Goal: Navigation & Orientation: Find specific page/section

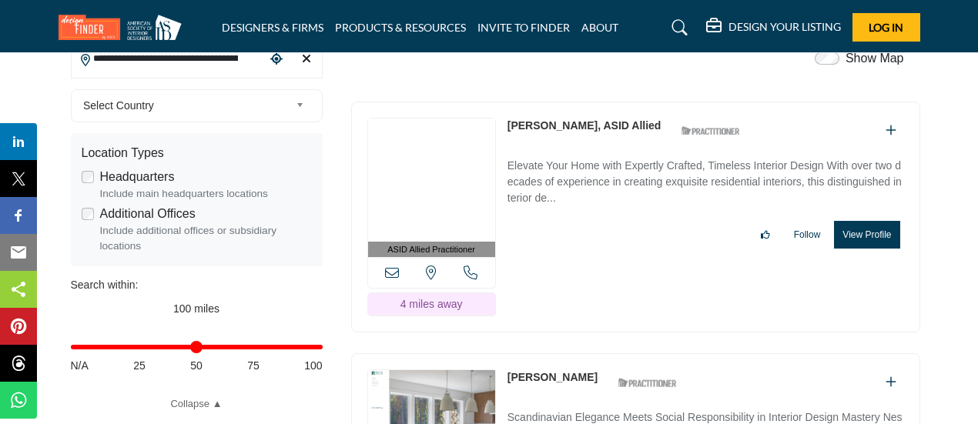
scroll to position [462, 0]
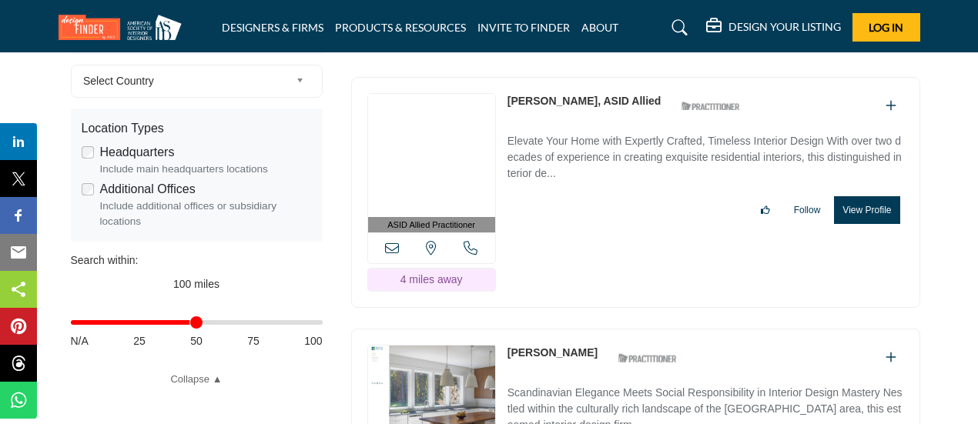
drag, startPoint x: 313, startPoint y: 322, endPoint x: 189, endPoint y: 335, distance: 123.9
type input "**"
click at [189, 324] on input "Distance in miles" at bounding box center [197, 322] width 252 height 3
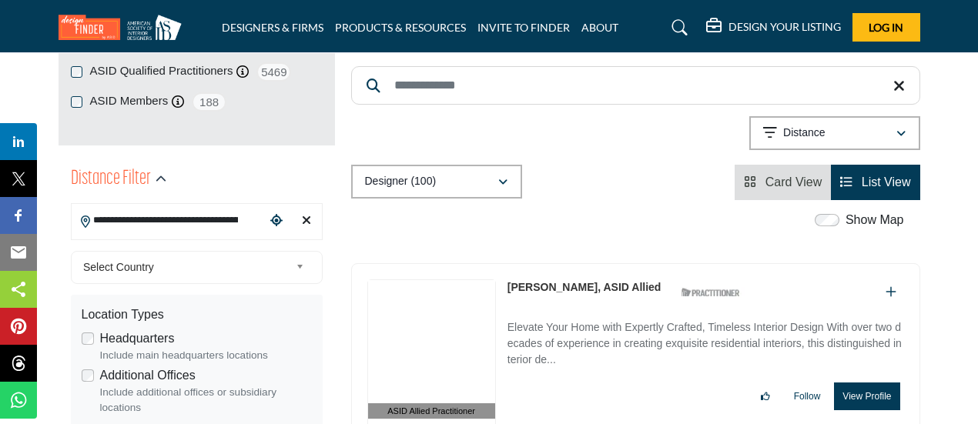
scroll to position [308, 0]
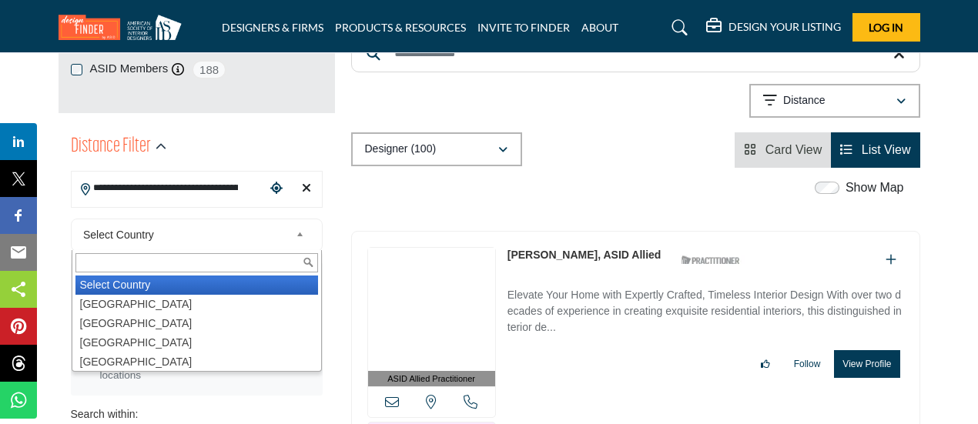
click at [146, 233] on span "Select Country" at bounding box center [186, 235] width 206 height 18
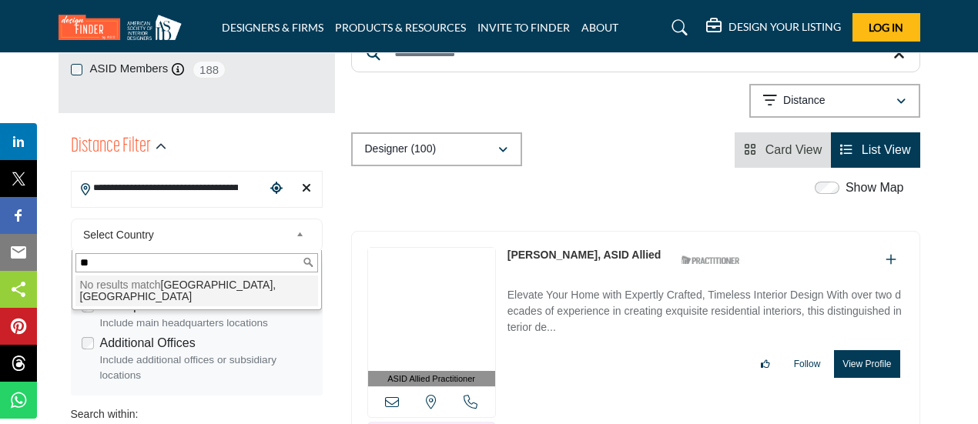
type input "*"
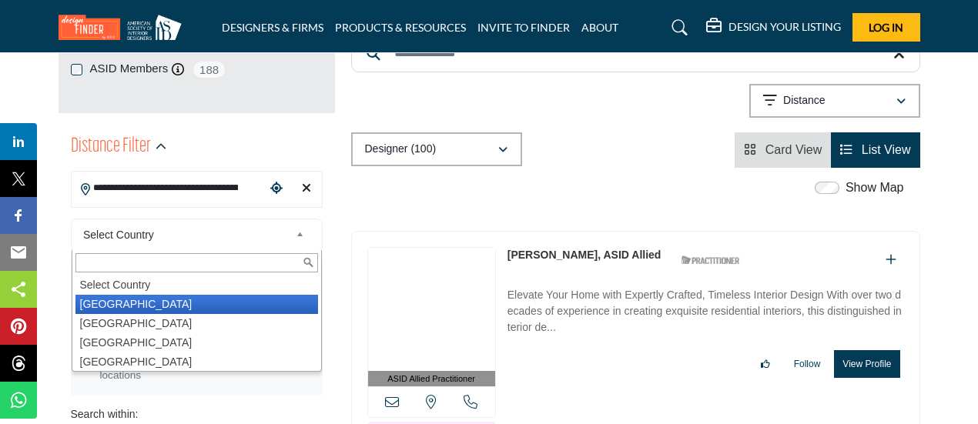
click at [127, 310] on li "[GEOGRAPHIC_DATA]" at bounding box center [196, 304] width 243 height 19
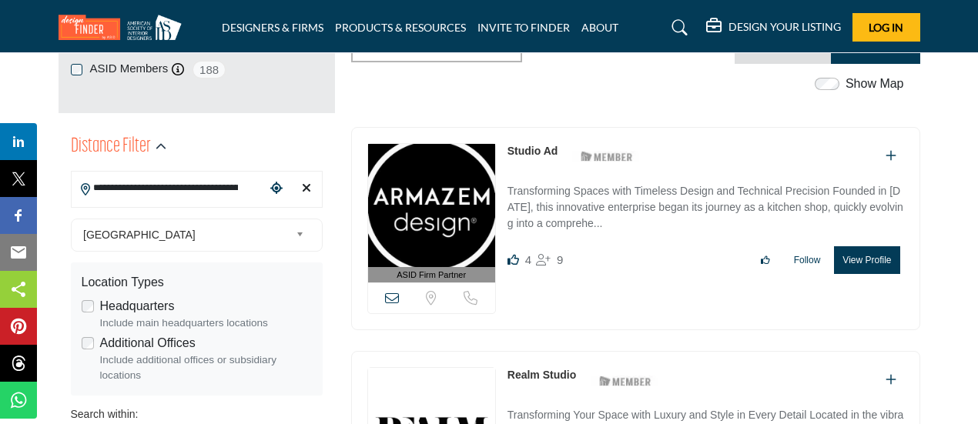
type input "***"
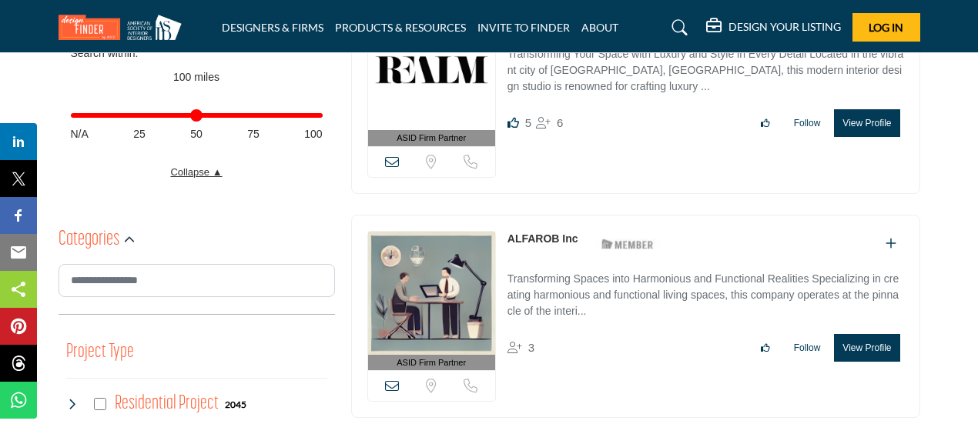
scroll to position [693, 0]
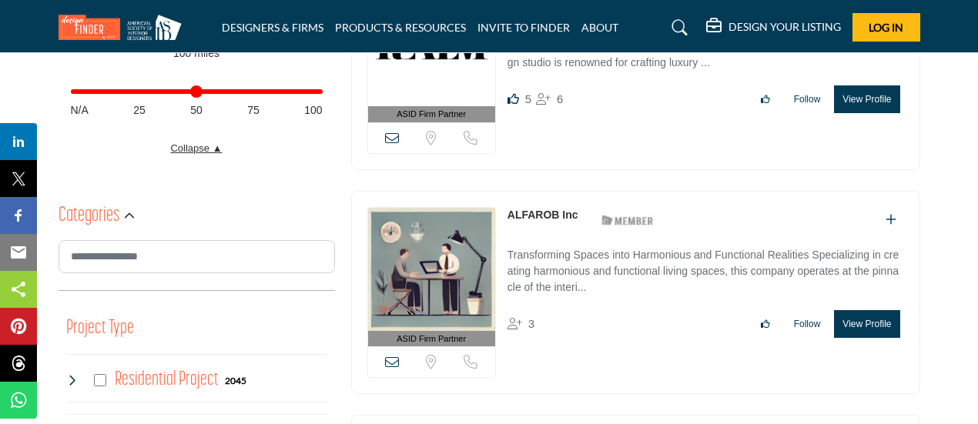
click at [216, 147] on link "Collapse ▲" at bounding box center [197, 148] width 252 height 15
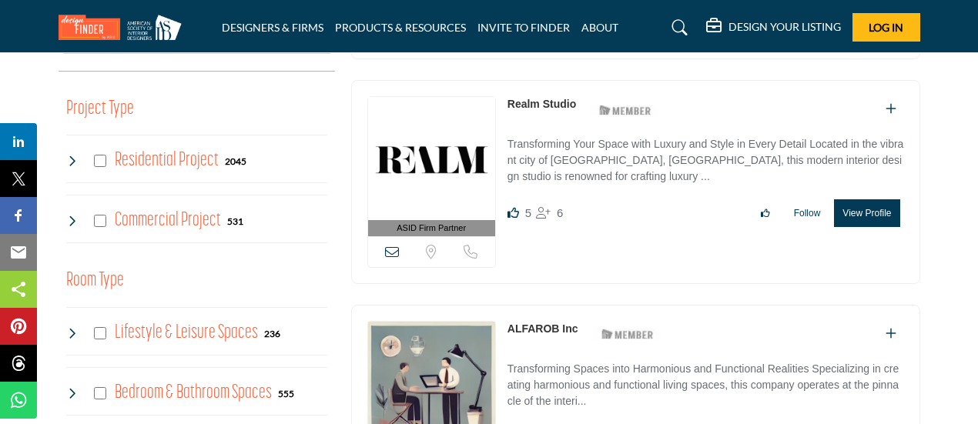
scroll to position [462, 0]
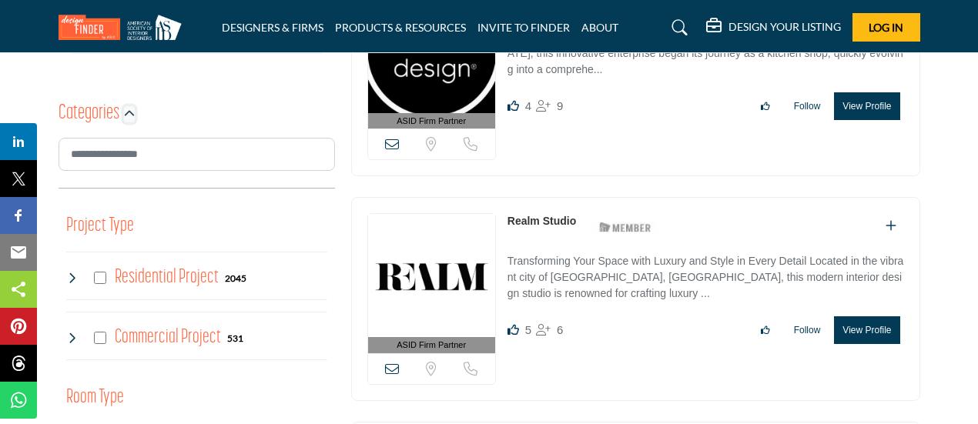
click at [129, 115] on icon "button" at bounding box center [129, 114] width 11 height 11
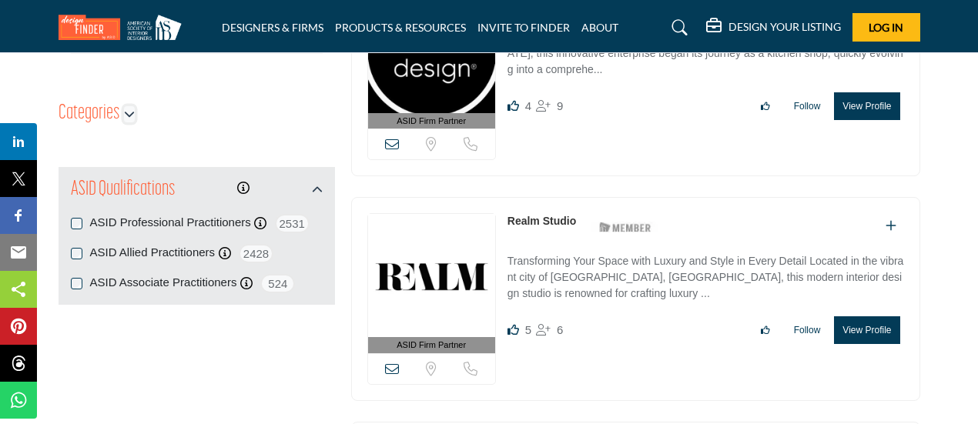
click at [129, 115] on icon "button" at bounding box center [129, 114] width 11 height 11
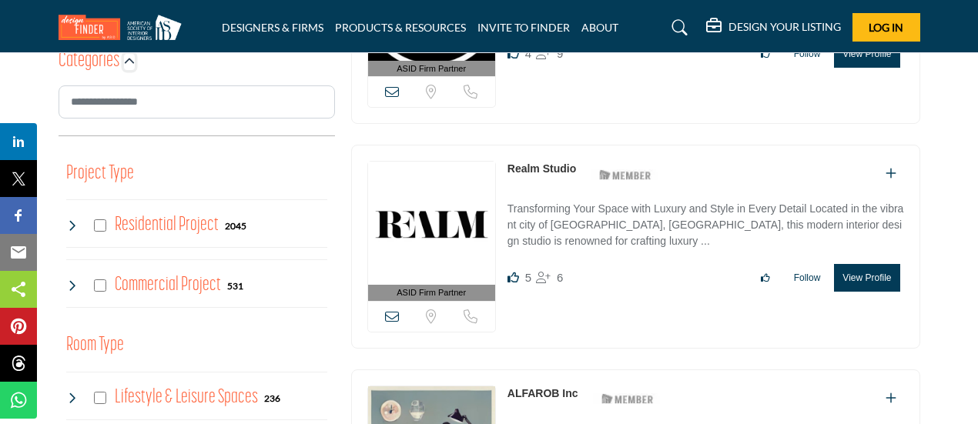
scroll to position [539, 0]
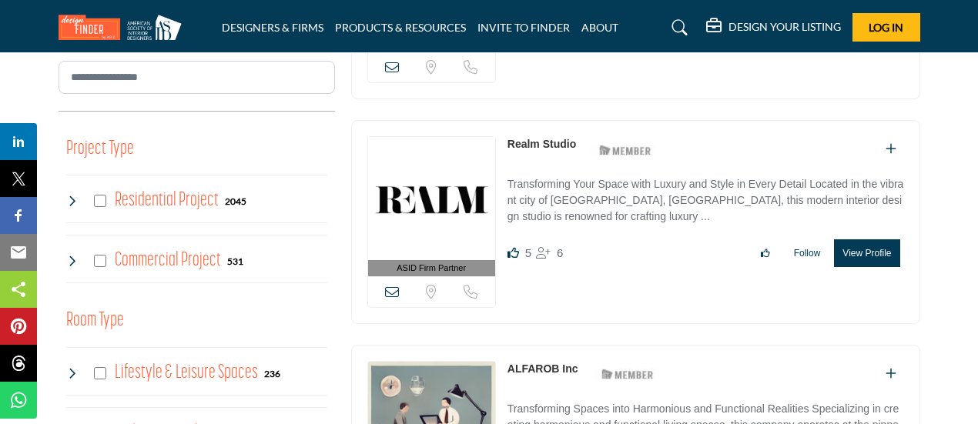
click at [72, 201] on icon at bounding box center [72, 201] width 12 height 12
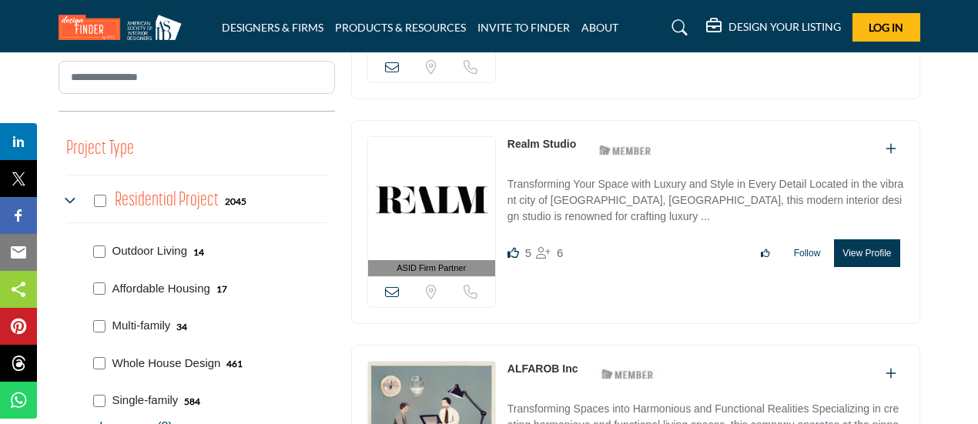
click at [72, 201] on icon at bounding box center [72, 201] width 12 height 12
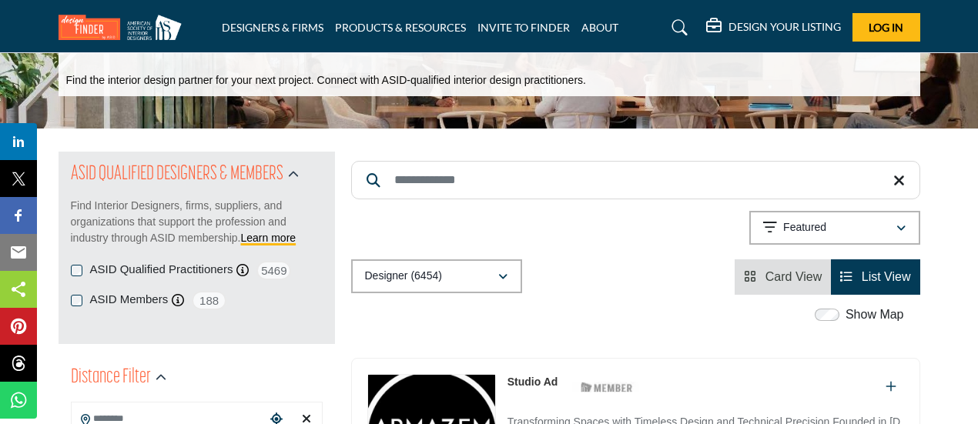
scroll to position [77, 0]
click at [269, 25] on link "DESIGNERS & FIRMS" at bounding box center [273, 27] width 102 height 13
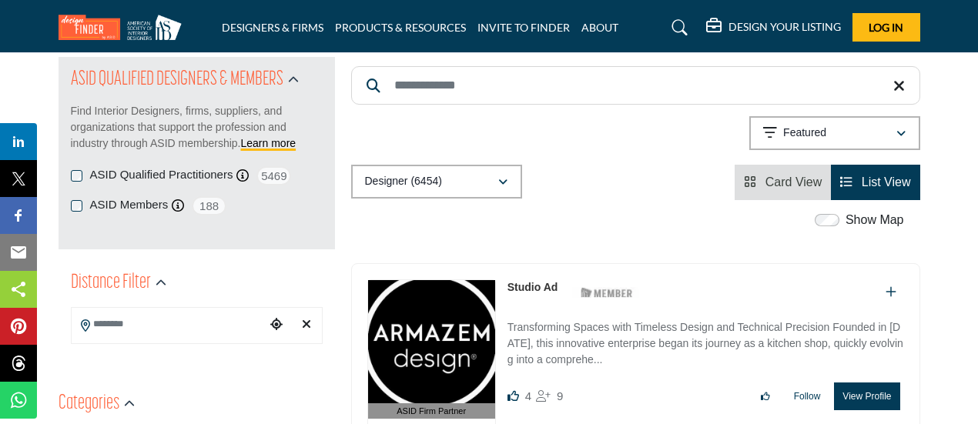
scroll to position [231, 0]
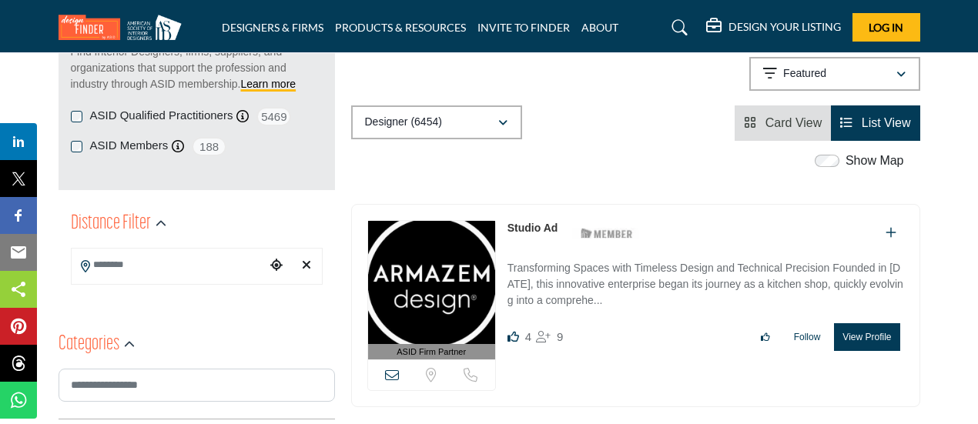
click at [205, 265] on input "Search Location" at bounding box center [169, 265] width 194 height 30
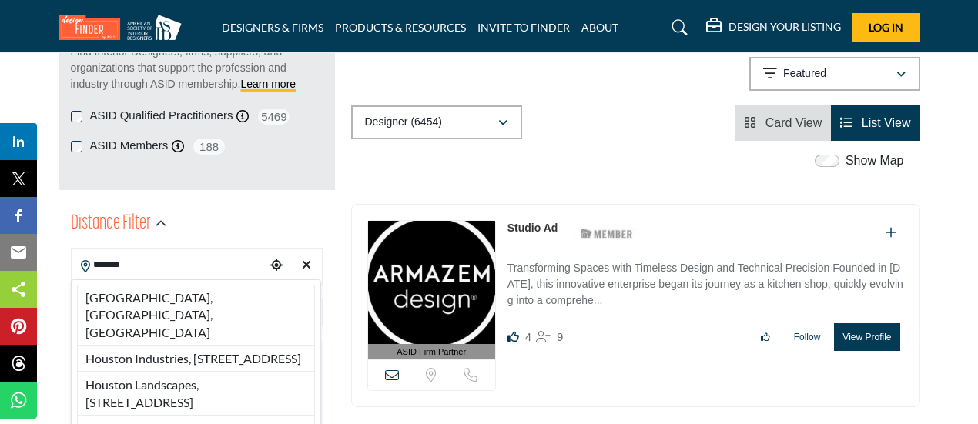
click at [124, 291] on li "Houston, TX, USA" at bounding box center [196, 316] width 238 height 60
type input "**********"
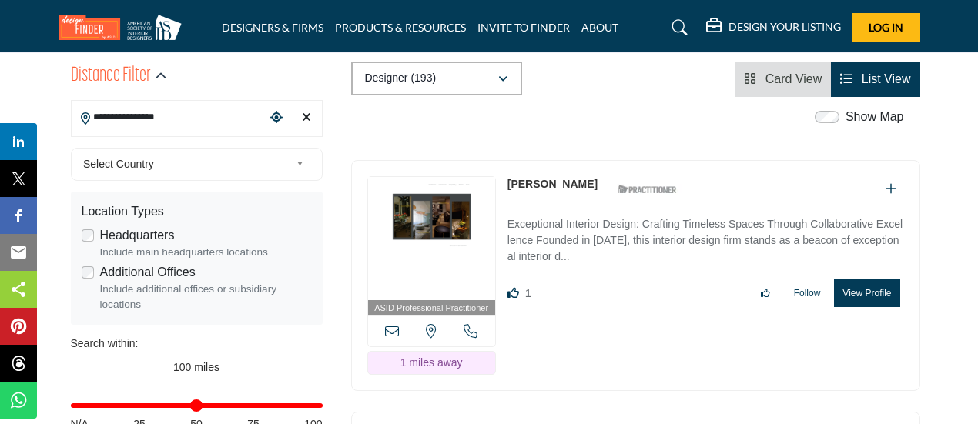
scroll to position [385, 0]
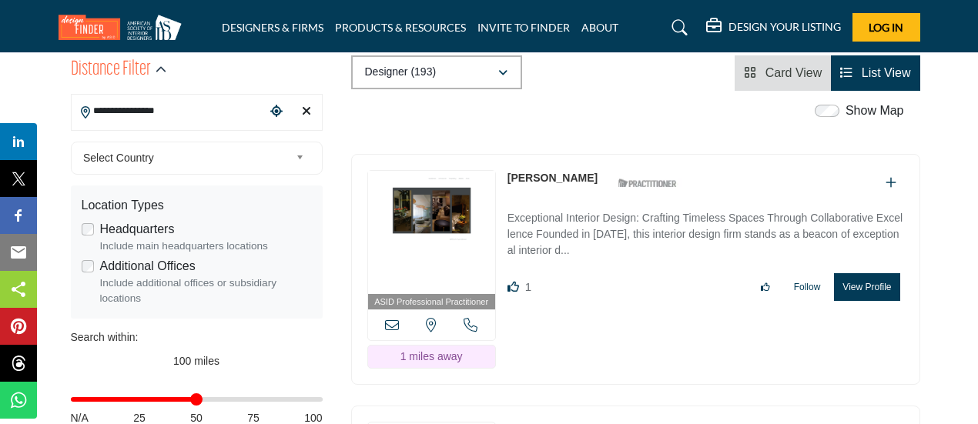
drag, startPoint x: 316, startPoint y: 397, endPoint x: 199, endPoint y: 409, distance: 118.4
type input "**"
click at [199, 401] on input "Distance in miles" at bounding box center [197, 399] width 252 height 3
